Goal: Transaction & Acquisition: Purchase product/service

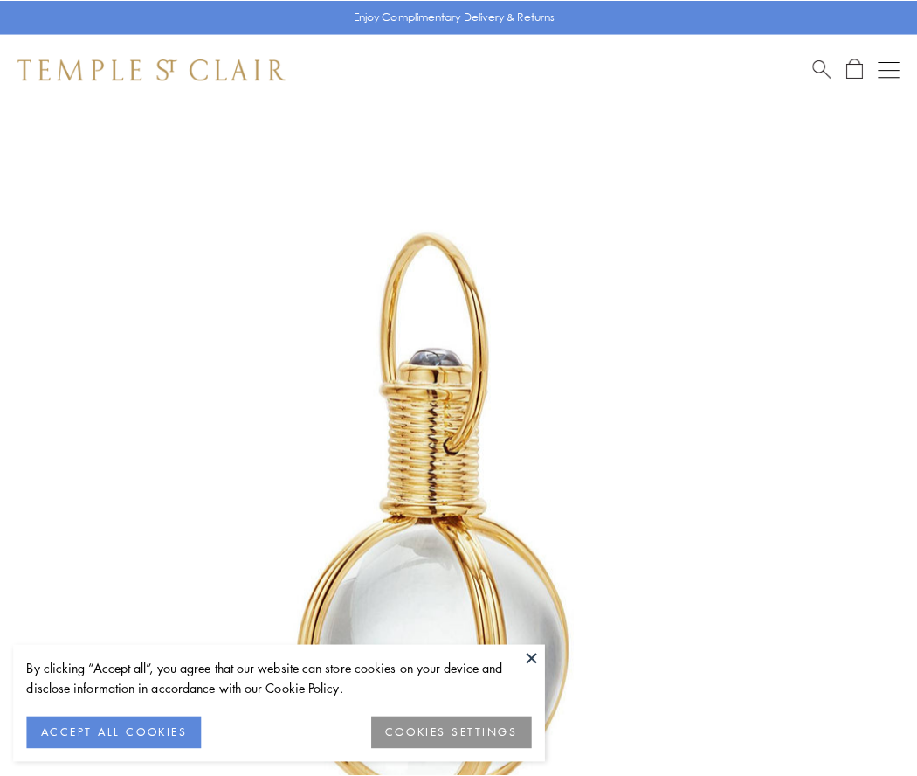
scroll to position [456, 0]
